Goal: Navigation & Orientation: Go to known website

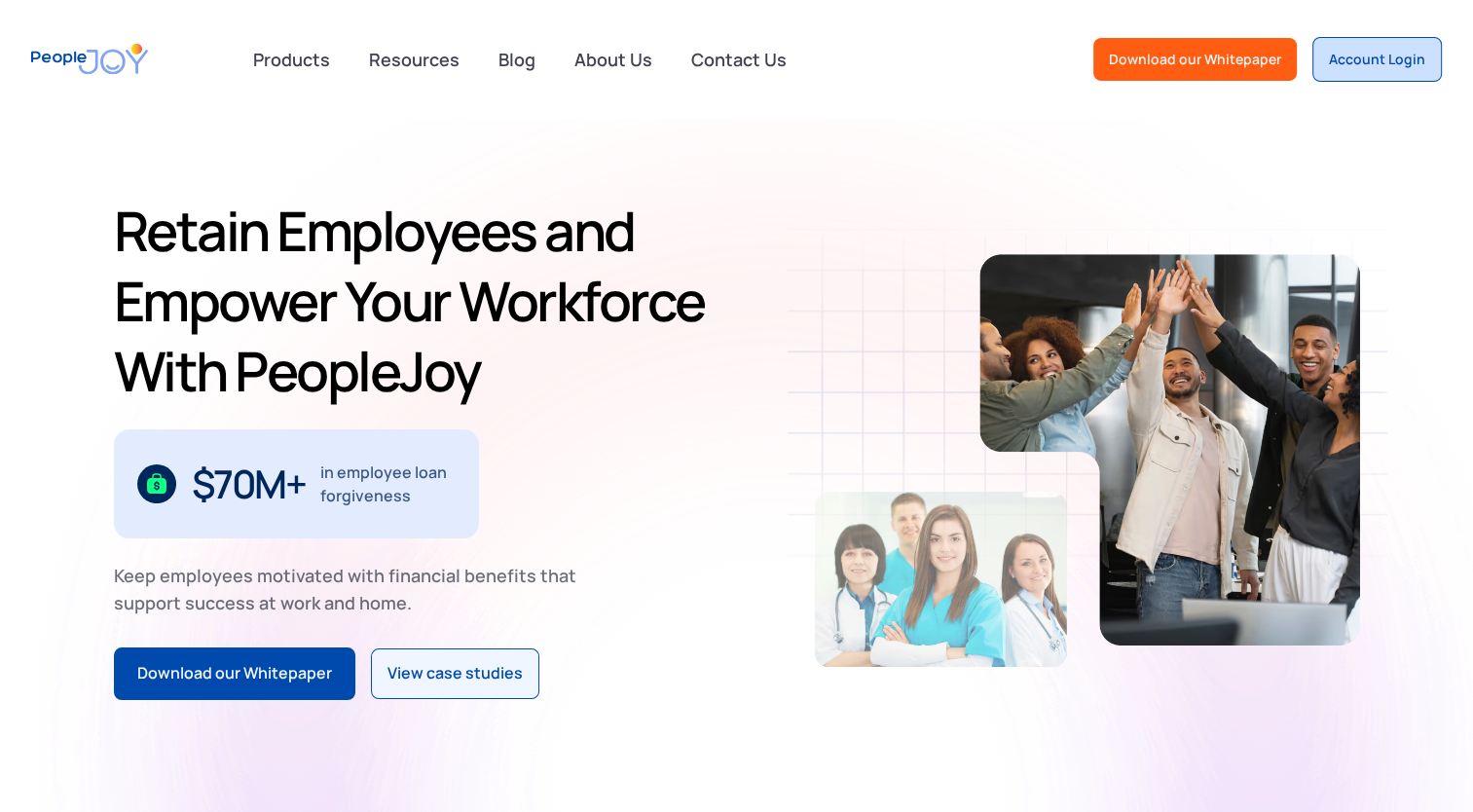
click at [1369, 71] on link "Account Login" at bounding box center [1376, 58] width 129 height 44
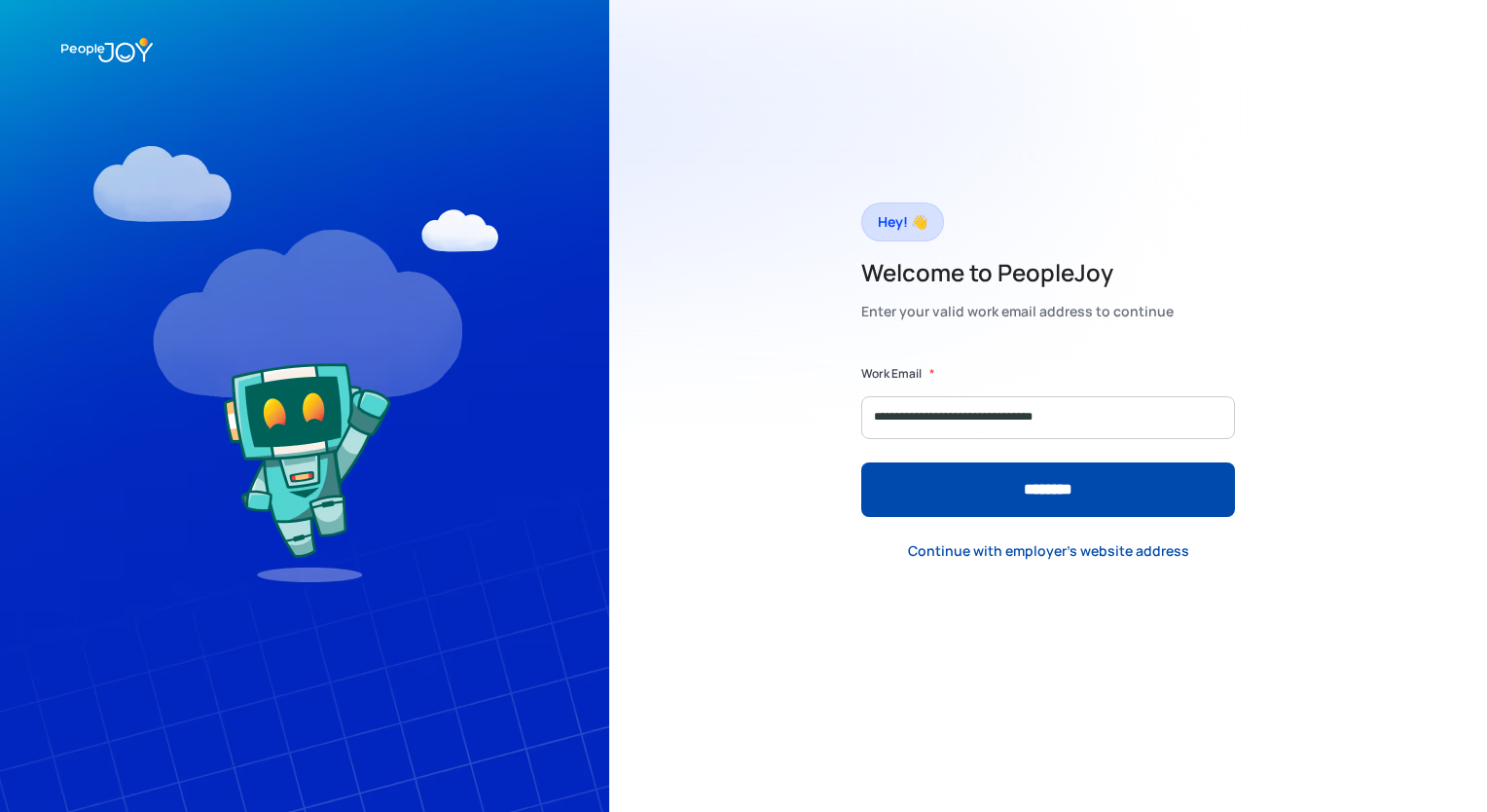
type input "**********"
click at [862, 462] on input "********" at bounding box center [1048, 489] width 373 height 54
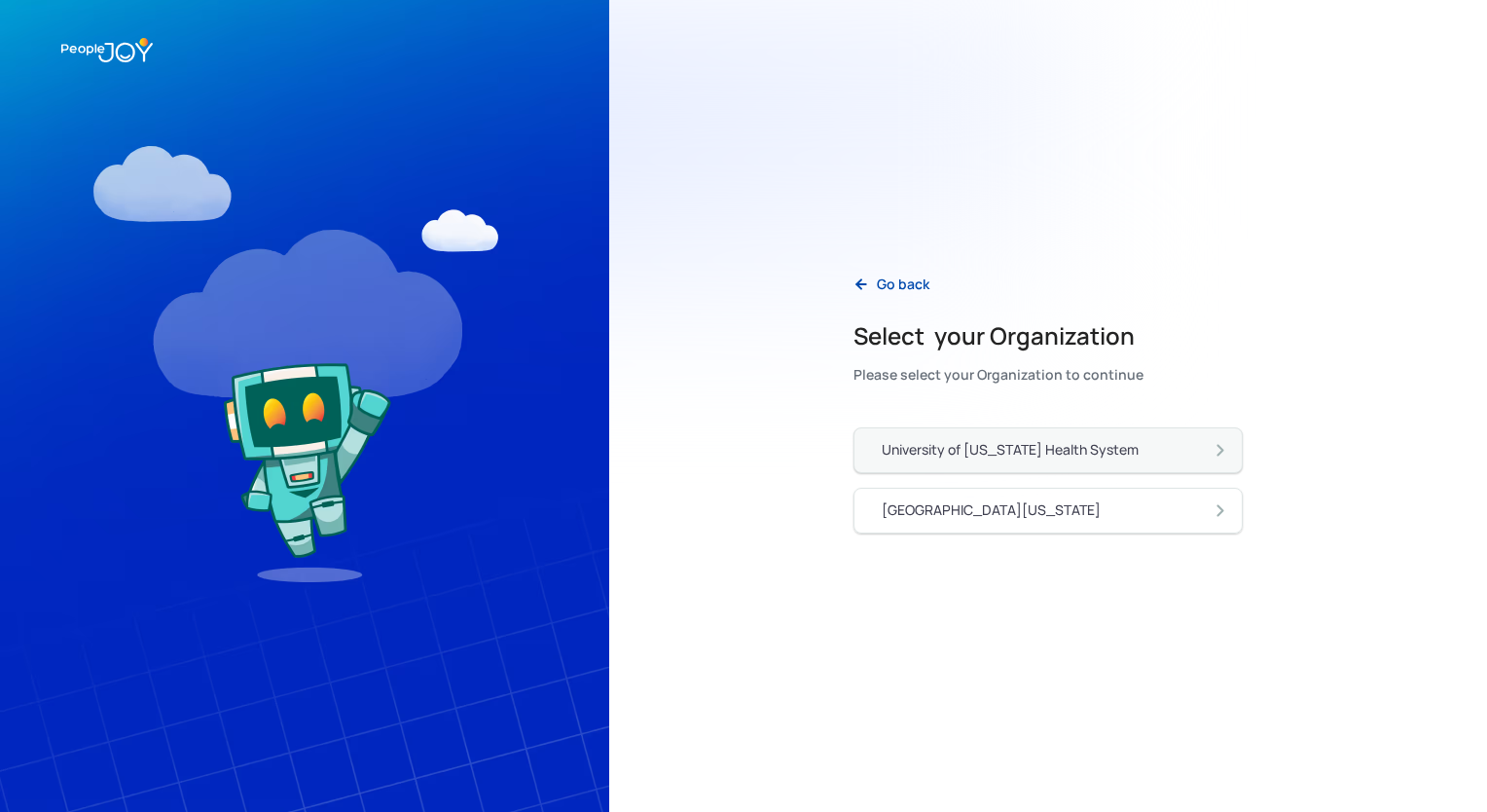
click at [991, 464] on link "University of [US_STATE] Health System" at bounding box center [1048, 450] width 389 height 45
